Goal: Information Seeking & Learning: Learn about a topic

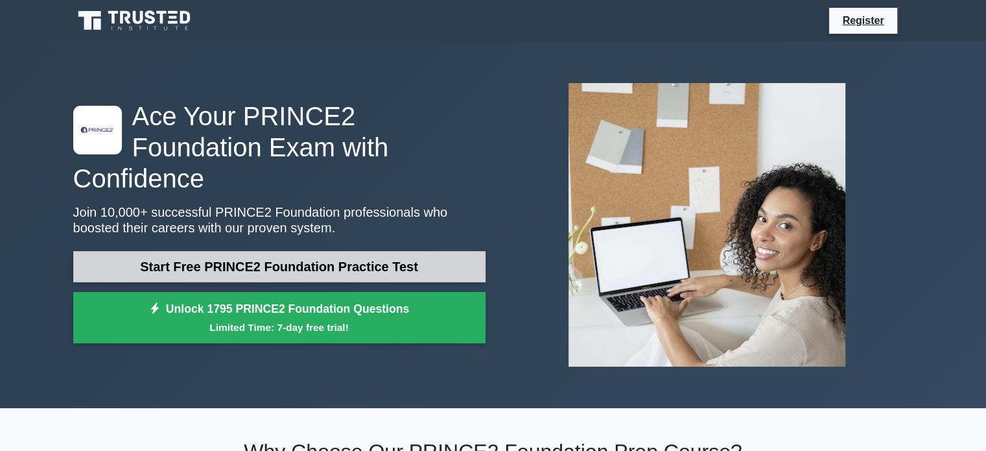
click at [337, 251] on link "Start Free PRINCE2 Foundation Practice Test" at bounding box center [279, 266] width 412 height 31
